Goal: Task Accomplishment & Management: Manage account settings

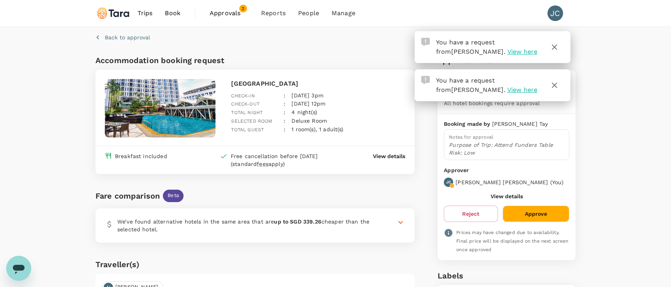
click at [552, 213] on button "Approve" at bounding box center [535, 214] width 67 height 16
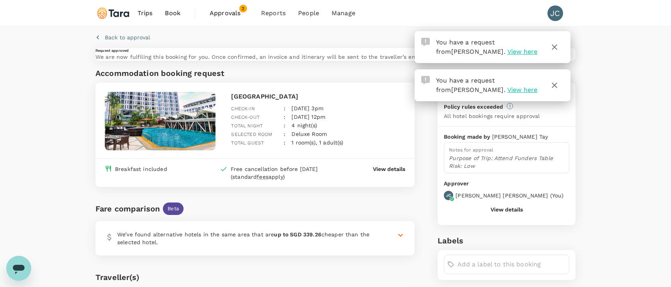
click at [220, 15] on span "Approvals" at bounding box center [229, 13] width 39 height 9
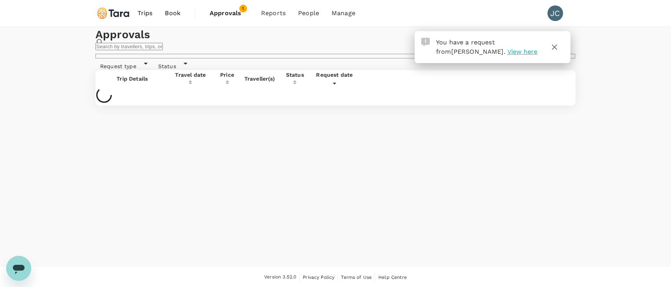
scroll to position [1, 0]
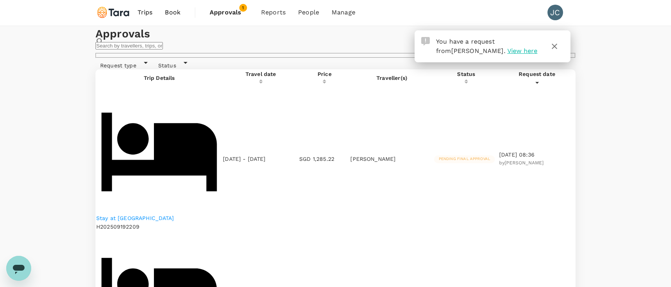
click at [245, 69] on div "Request type Status" at bounding box center [333, 62] width 483 height 14
click at [179, 214] on p "Stay at [GEOGRAPHIC_DATA]" at bounding box center [159, 218] width 126 height 8
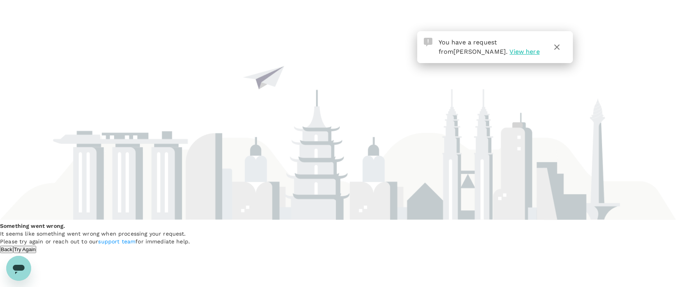
click at [510, 53] on span "View here" at bounding box center [525, 51] width 30 height 7
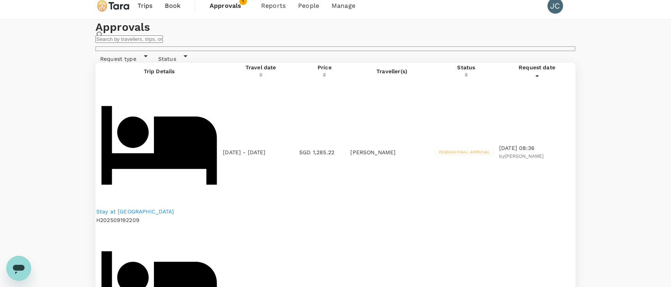
scroll to position [9, 0]
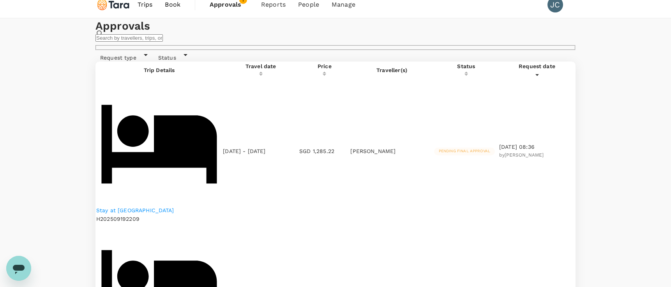
click at [148, 206] on p "Stay at [GEOGRAPHIC_DATA]" at bounding box center [159, 210] width 126 height 8
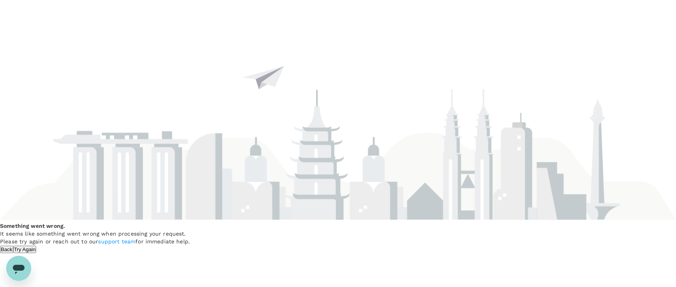
click at [37, 246] on button "Try Again" at bounding box center [24, 249] width 23 height 7
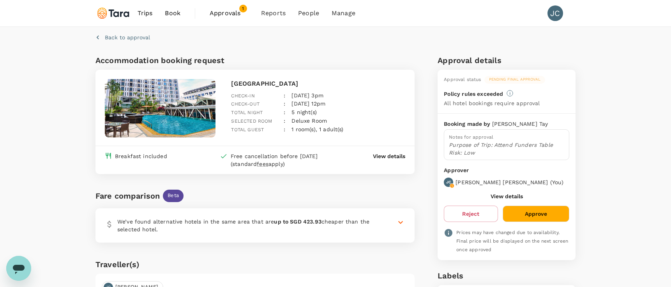
click at [604, 209] on div "Back to approval Accommodation booking request [GEOGRAPHIC_DATA] Check-in : [DA…" at bounding box center [335, 242] width 671 height 431
click at [632, 203] on div "Back to approval Accommodation booking request [GEOGRAPHIC_DATA] Check-in : [DA…" at bounding box center [335, 242] width 671 height 431
click at [608, 204] on div "Back to approval Accommodation booking request [GEOGRAPHIC_DATA] Check-in : [DA…" at bounding box center [335, 242] width 671 height 431
click at [55, 208] on div "Back to approval Accommodation booking request [GEOGRAPHIC_DATA] Check-in : [DA…" at bounding box center [335, 242] width 671 height 431
click at [222, 14] on span "Approvals" at bounding box center [229, 13] width 39 height 9
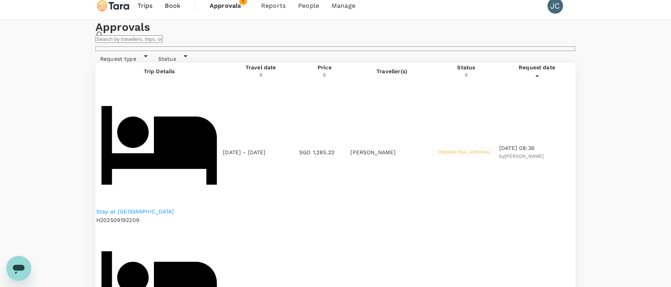
scroll to position [16, 0]
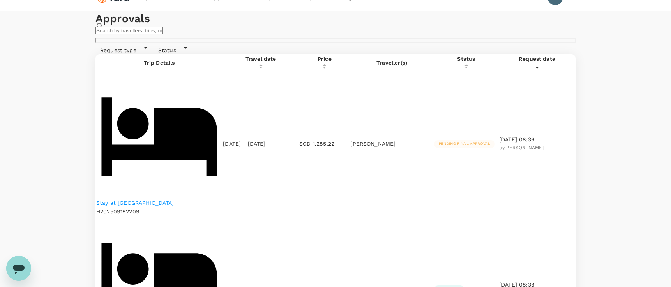
click at [470, 140] on div "Pending final approval" at bounding box center [464, 144] width 61 height 8
click at [469, 141] on span "Pending final approval" at bounding box center [464, 143] width 61 height 5
click at [164, 199] on p "Stay at [GEOGRAPHIC_DATA]" at bounding box center [159, 203] width 126 height 8
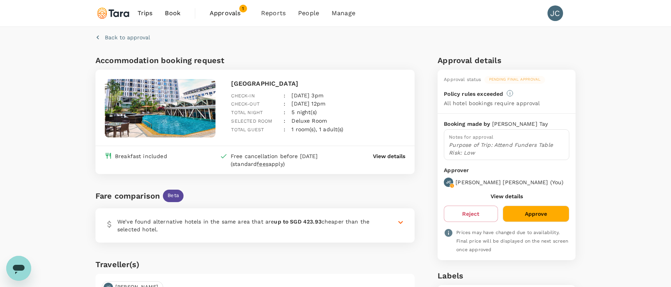
click at [550, 219] on button "Approve" at bounding box center [535, 214] width 67 height 16
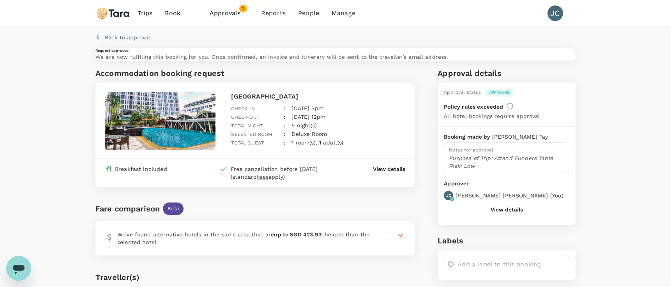
click at [593, 98] on div "Back to approval Request approved We are now fulfiling this booking for you. On…" at bounding box center [335, 225] width 671 height 396
